Goal: Task Accomplishment & Management: Complete application form

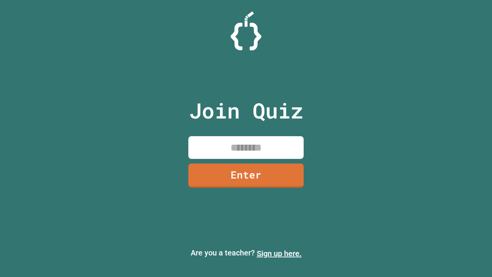
click at [279, 253] on link "Sign up here." at bounding box center [279, 253] width 45 height 9
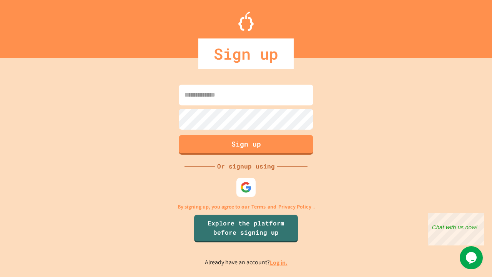
click at [279, 262] on link "Log in." at bounding box center [279, 262] width 18 height 8
